Goal: Task Accomplishment & Management: Manage account settings

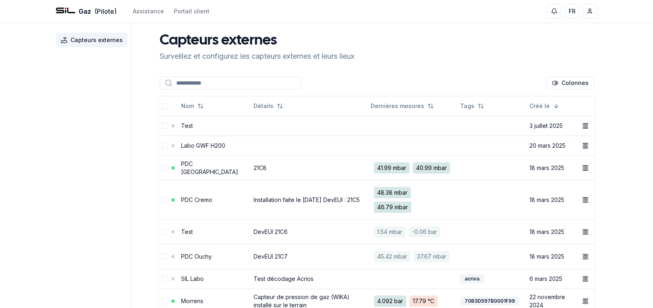
click at [254, 260] on link "DevEUI 21C7" at bounding box center [271, 256] width 34 height 7
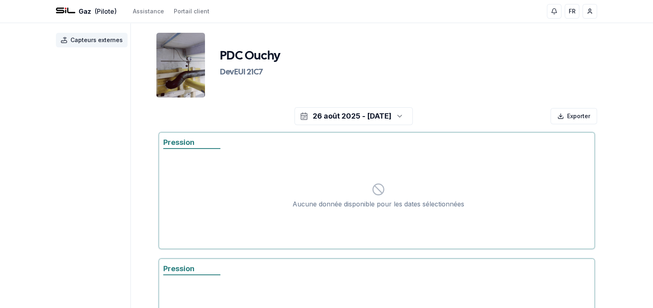
click at [401, 115] on icon "button" at bounding box center [399, 116] width 4 height 2
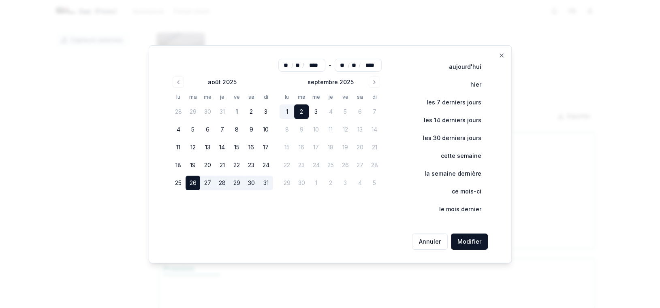
click at [217, 114] on button "31" at bounding box center [222, 111] width 15 height 15
type input "**"
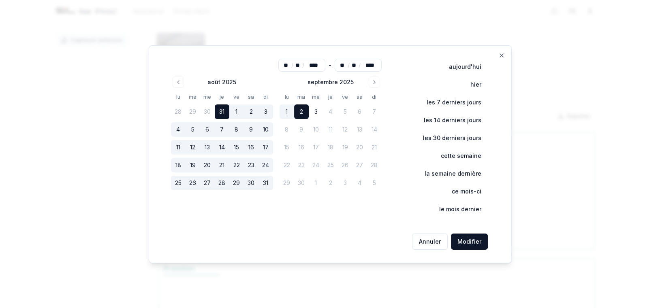
click at [181, 83] on icon "Go to previous month" at bounding box center [178, 82] width 6 height 6
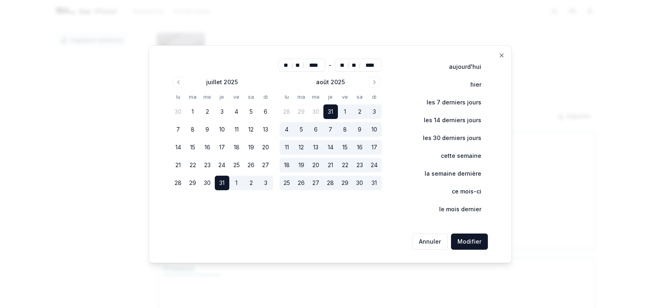
click at [224, 129] on button "10" at bounding box center [222, 129] width 15 height 15
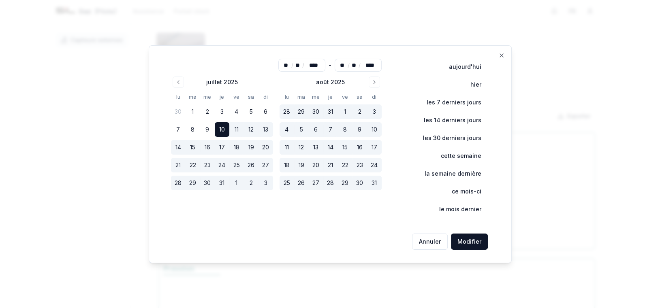
type input "**"
click at [471, 244] on button "Modifier" at bounding box center [469, 242] width 37 height 16
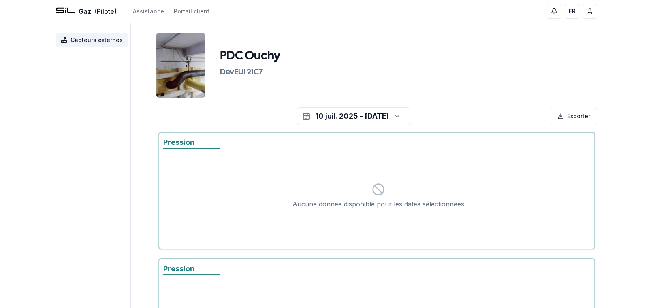
click at [401, 117] on icon "button" at bounding box center [397, 116] width 8 height 12
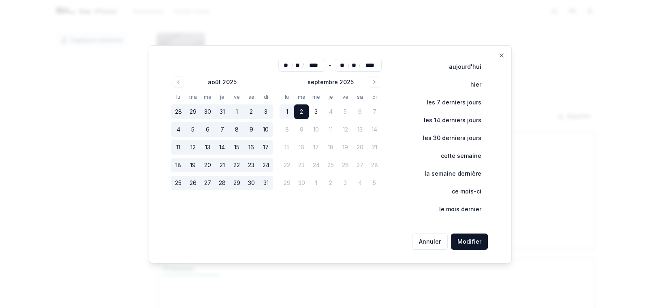
click at [177, 81] on icon "Go to previous month" at bounding box center [178, 82] width 6 height 6
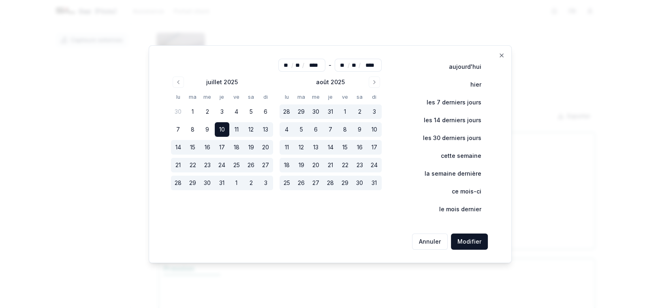
click at [178, 82] on icon "Go to previous month" at bounding box center [178, 82] width 6 height 6
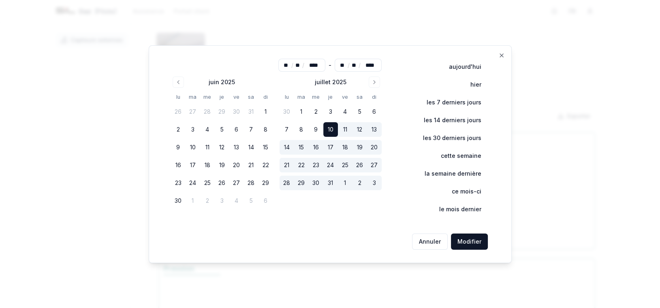
click at [217, 128] on button "5" at bounding box center [222, 129] width 15 height 15
type input "**"
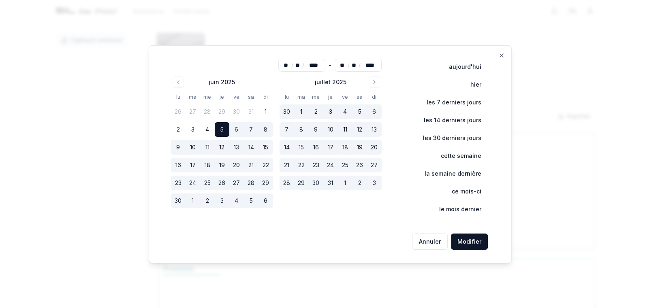
click at [471, 240] on button "Modifier" at bounding box center [469, 242] width 37 height 16
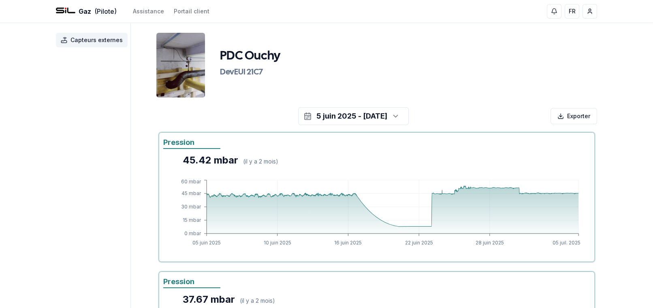
click at [98, 45] on span "Capteurs externes" at bounding box center [92, 40] width 72 height 15
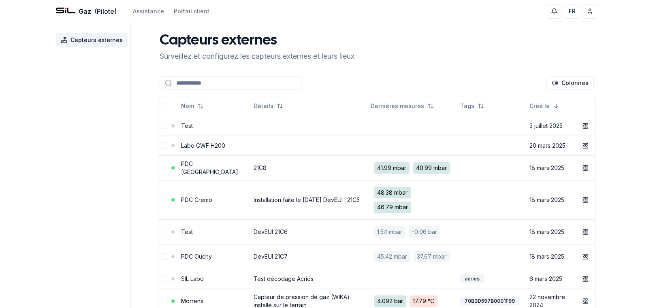
click at [204, 177] on td "PDC [GEOGRAPHIC_DATA]" at bounding box center [214, 168] width 72 height 25
click at [197, 175] on link "PDC [GEOGRAPHIC_DATA]" at bounding box center [209, 167] width 57 height 15
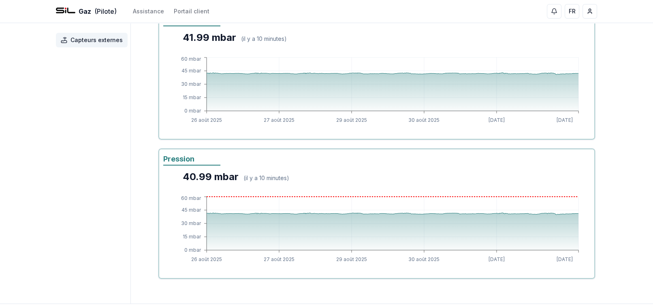
scroll to position [76, 0]
